Goal: Task Accomplishment & Management: Use online tool/utility

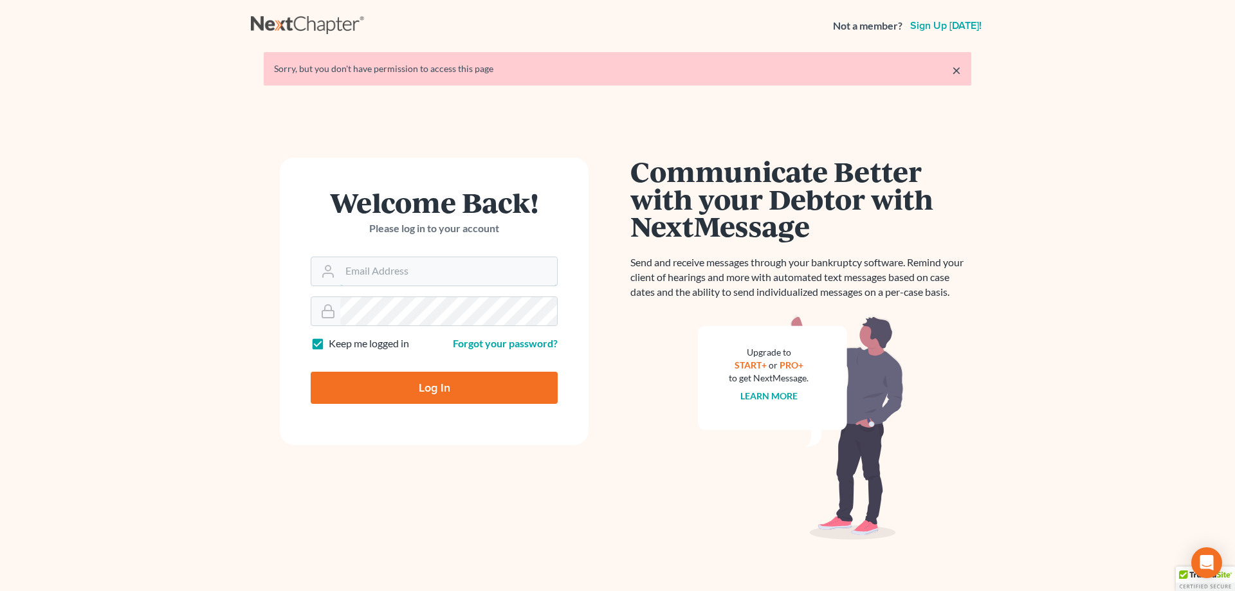
type input "[EMAIL_ADDRESS][DOMAIN_NAME]"
click at [423, 383] on input "Log In" at bounding box center [434, 388] width 247 height 32
type input "Thinking..."
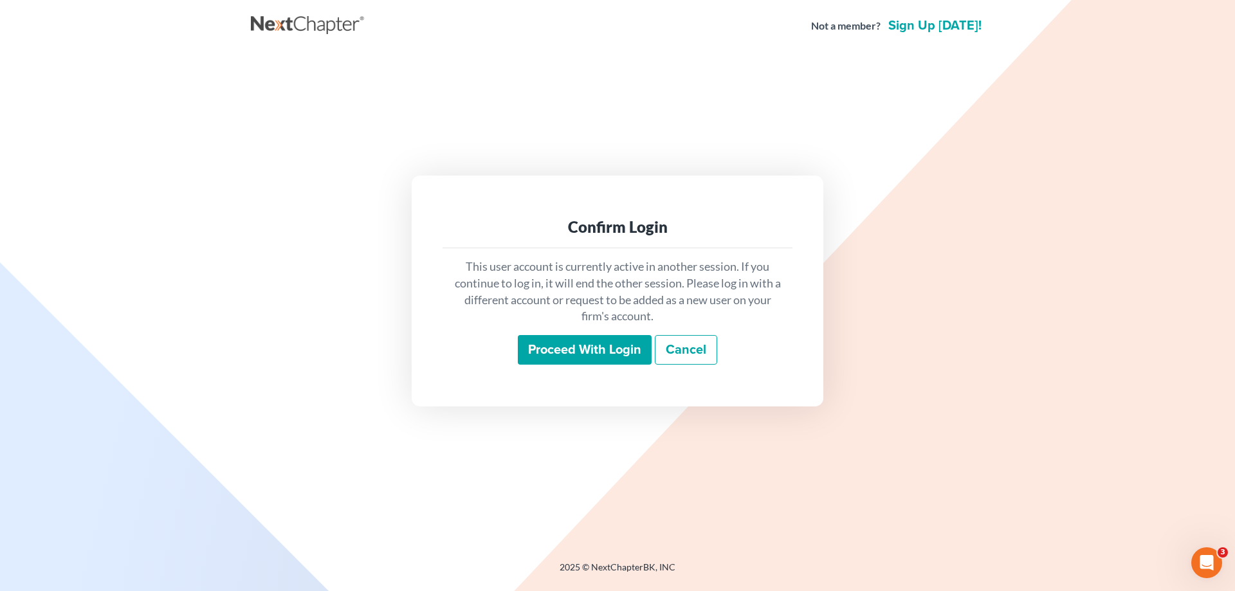
click at [537, 349] on input "Proceed with login" at bounding box center [585, 350] width 134 height 30
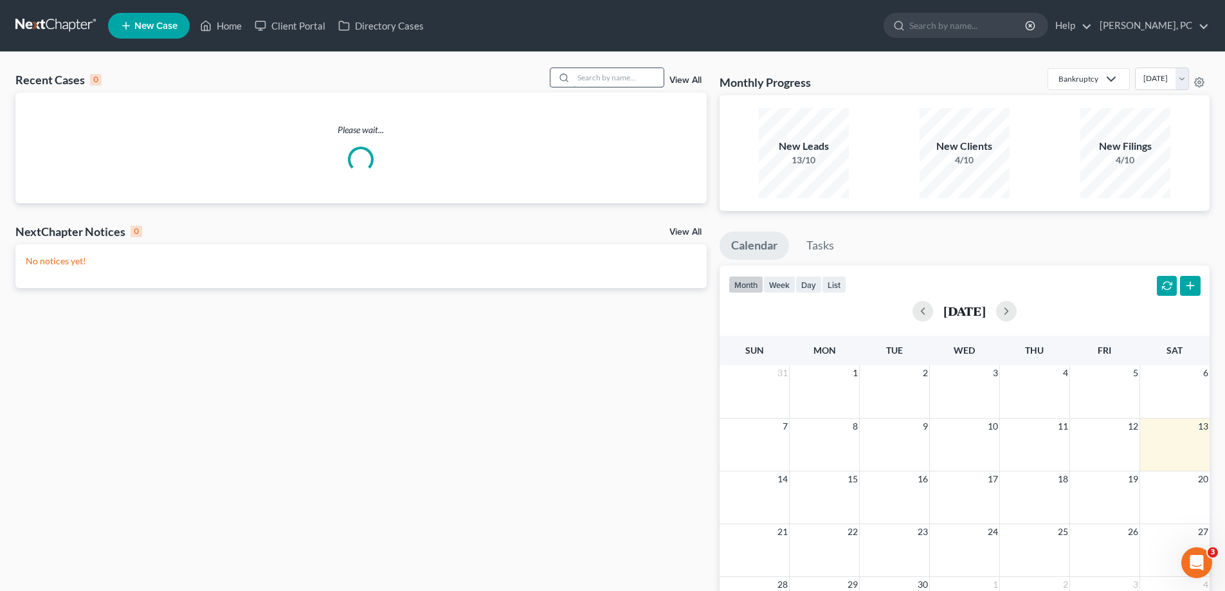
click at [588, 80] on input "search" at bounding box center [619, 77] width 90 height 19
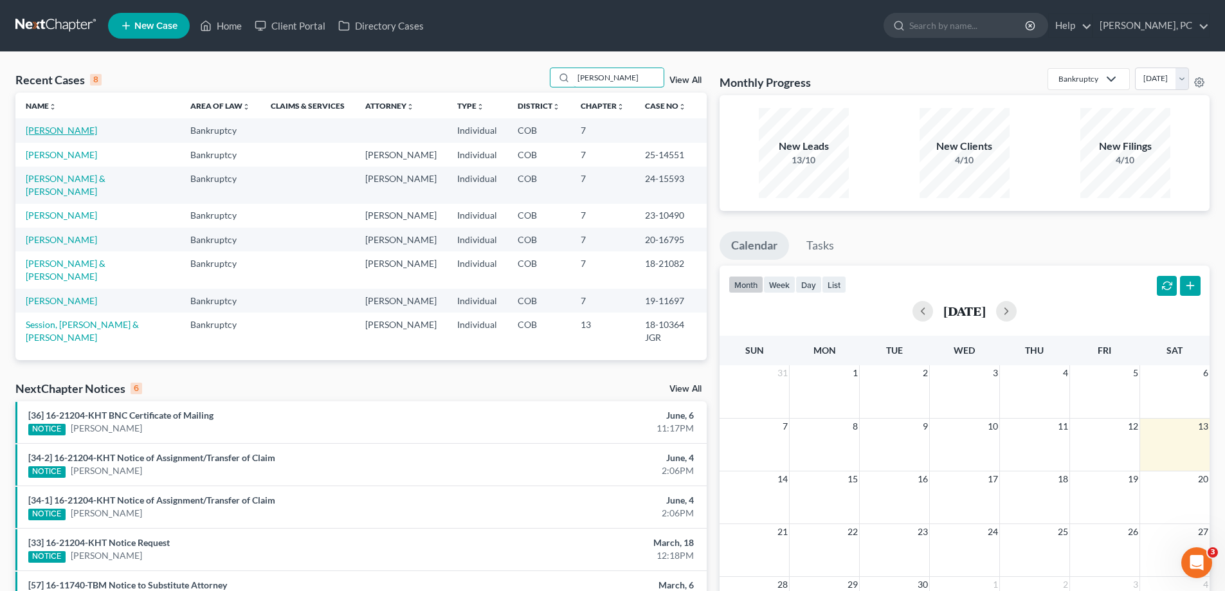
type input "[PERSON_NAME]"
click at [49, 129] on link "[PERSON_NAME]" at bounding box center [61, 130] width 71 height 11
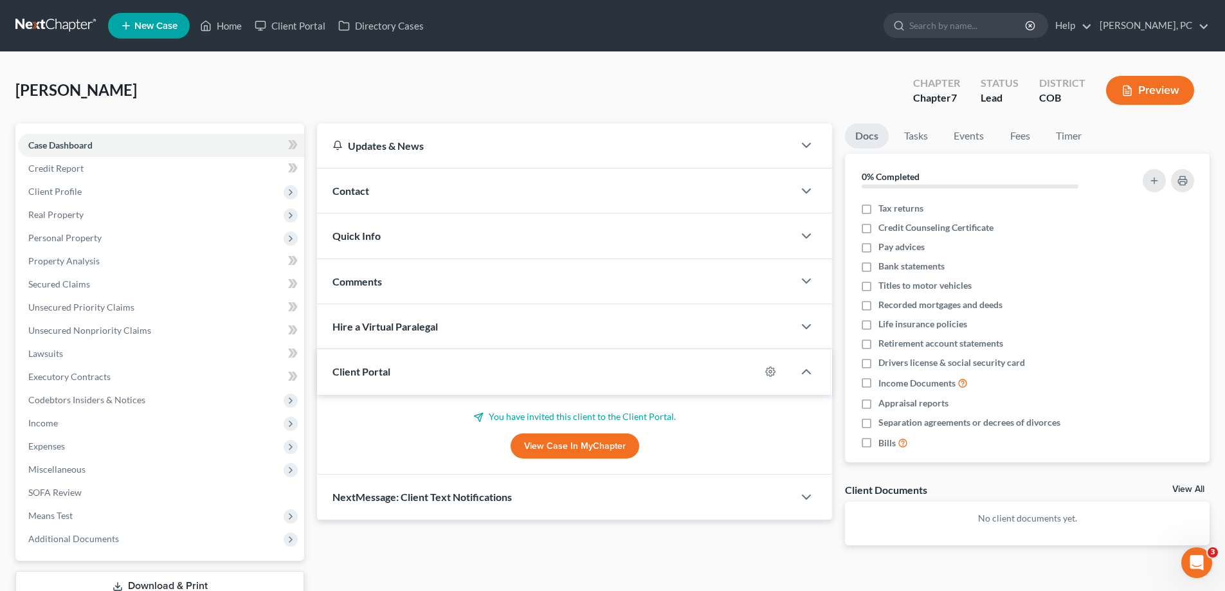
click at [549, 441] on link "View Case in MyChapter" at bounding box center [575, 446] width 129 height 26
